Goal: Task Accomplishment & Management: Manage account settings

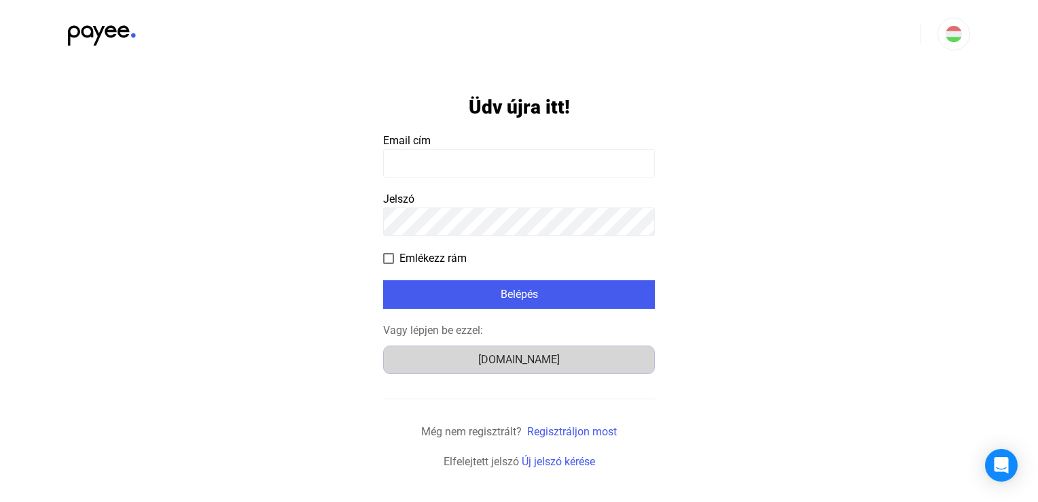
click at [529, 355] on font "[DOMAIN_NAME]" at bounding box center [519, 359] width 82 height 13
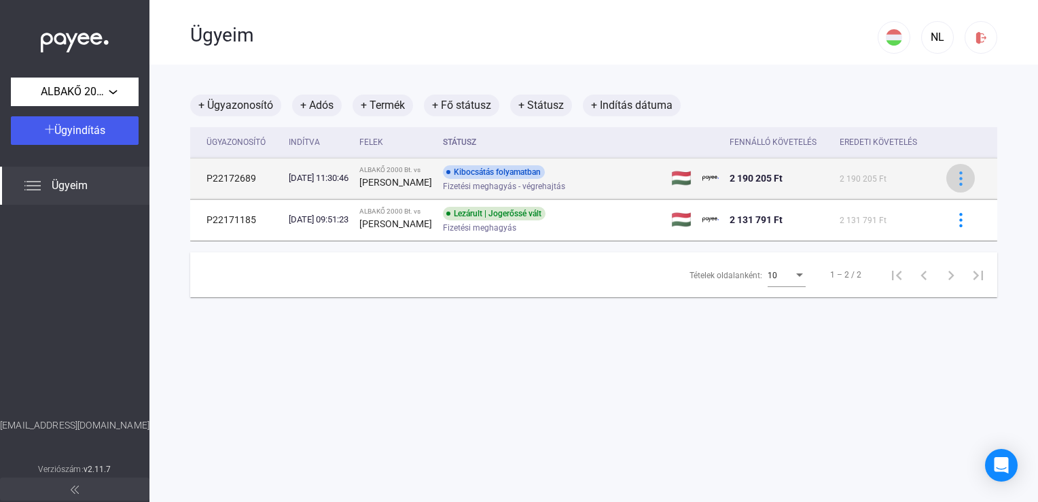
click at [947, 188] on button at bounding box center [961, 178] width 29 height 29
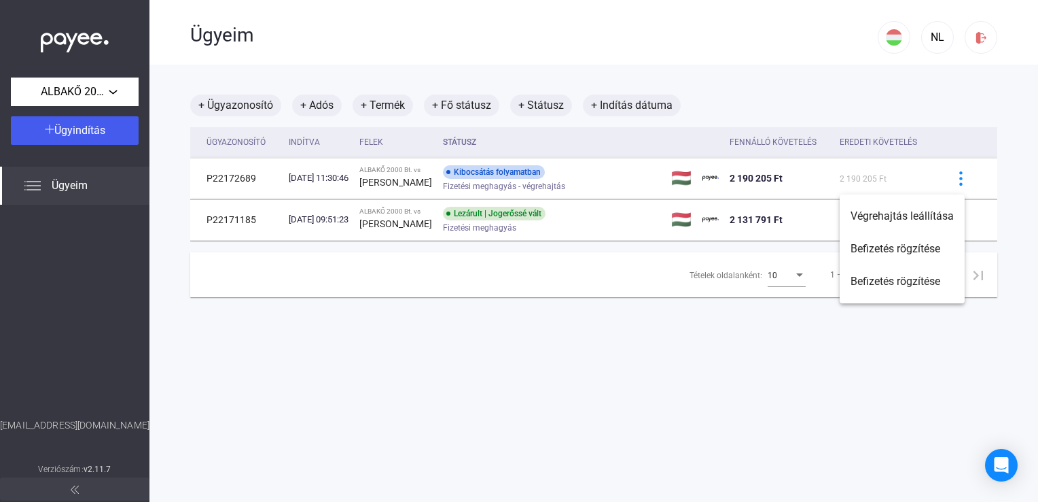
click at [683, 422] on div at bounding box center [519, 251] width 1038 height 502
click at [975, 33] on img at bounding box center [982, 38] width 14 height 14
